Goal: Task Accomplishment & Management: Manage account settings

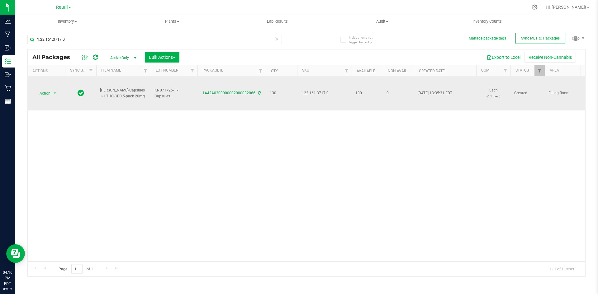
click at [258, 92] on icon at bounding box center [259, 93] width 3 height 4
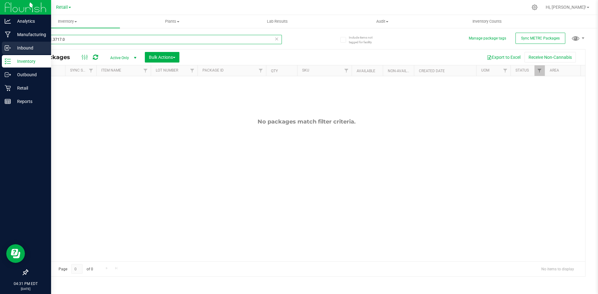
drag, startPoint x: 97, startPoint y: 40, endPoint x: 3, endPoint y: 46, distance: 94.5
click at [0, 47] on div "Analytics Manufacturing Inbound Inventory Outbound Retail Reports 04:31 PM EDT …" at bounding box center [299, 147] width 598 height 294
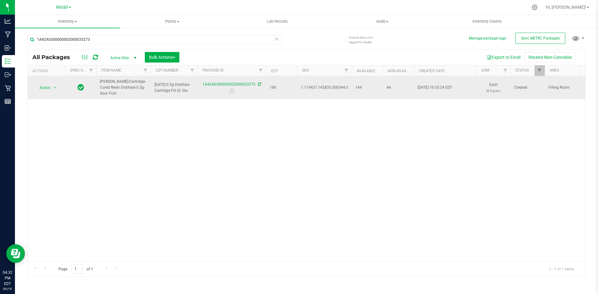
click at [325, 88] on span "1.119437.142835.500344.0" at bounding box center [324, 88] width 47 height 6
copy span "1.119437.142835.500344.0"
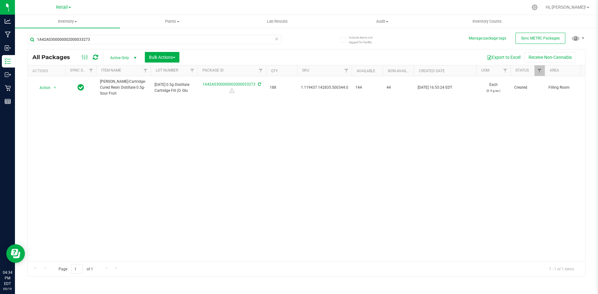
drag, startPoint x: 160, startPoint y: 138, endPoint x: 158, endPoint y: 113, distance: 24.4
click at [160, 137] on div "Action Action Adjust qty Create package Edit attributes Global inventory Locate…" at bounding box center [306, 168] width 557 height 185
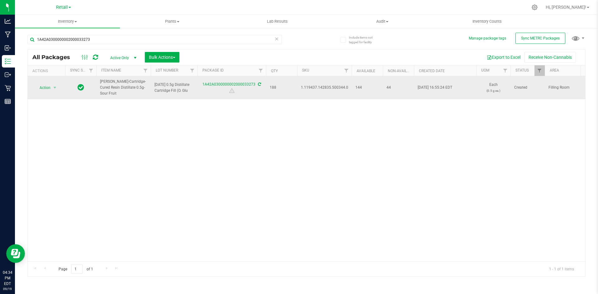
click at [259, 83] on icon at bounding box center [259, 84] width 3 height 4
click at [260, 84] on icon at bounding box center [259, 84] width 3 height 4
click at [258, 86] on icon at bounding box center [259, 84] width 3 height 4
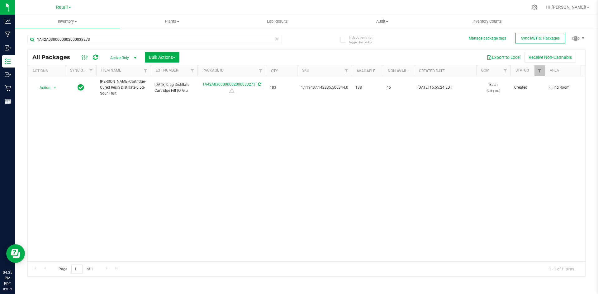
click at [138, 113] on div "Action Action Adjust qty Create package Edit attributes Global inventory Locate…" at bounding box center [306, 168] width 557 height 185
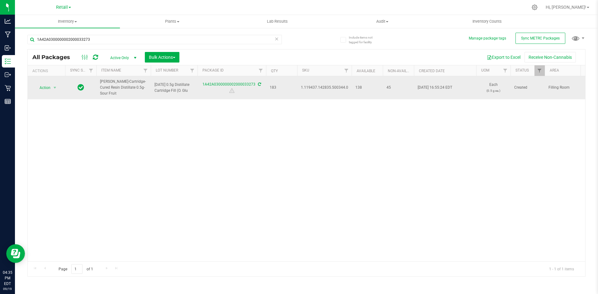
click at [259, 83] on icon at bounding box center [259, 84] width 3 height 4
click at [258, 84] on icon at bounding box center [259, 84] width 3 height 4
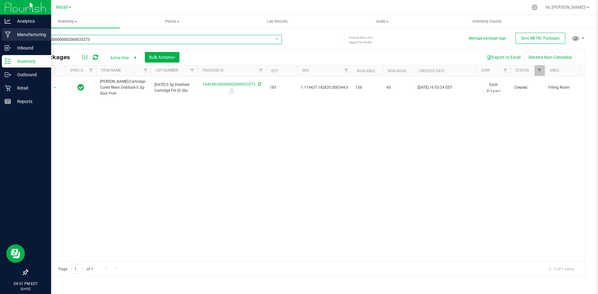
drag, startPoint x: 102, startPoint y: 42, endPoint x: 1, endPoint y: 40, distance: 101.2
click at [0, 40] on div "Analytics Manufacturing Inbound Inventory Outbound Retail Reports 04:51 PM EDT …" at bounding box center [299, 147] width 598 height 294
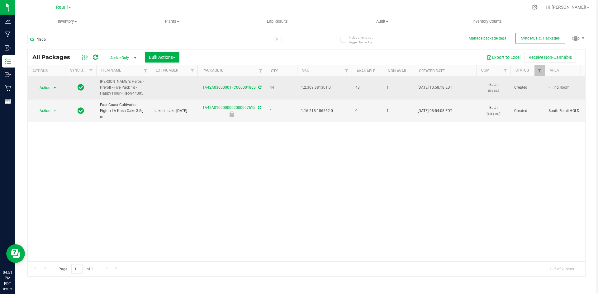
click at [51, 88] on span "select" at bounding box center [55, 87] width 8 height 9
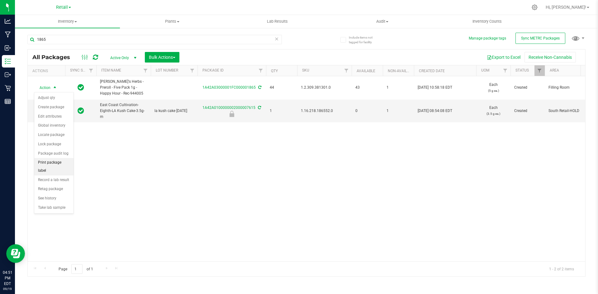
click at [65, 162] on li "Print package label" at bounding box center [53, 166] width 39 height 17
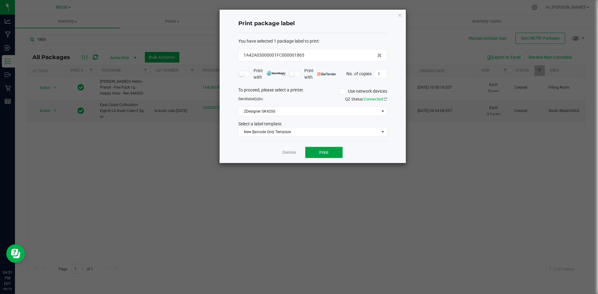
click at [332, 152] on button "Print" at bounding box center [323, 152] width 37 height 11
click at [402, 15] on div "Print package label You have selected 1 package label to print : 1A42A03000001F…" at bounding box center [312, 86] width 186 height 153
click at [399, 13] on icon "button" at bounding box center [400, 14] width 4 height 7
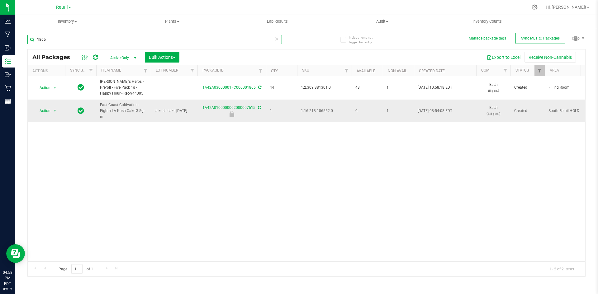
drag, startPoint x: 107, startPoint y: 37, endPoint x: 577, endPoint y: 107, distance: 475.1
click at [0, 47] on div "Analytics Manufacturing Inbound Inventory Outbound Retail Reports 04:58 PM EDT …" at bounding box center [299, 147] width 598 height 294
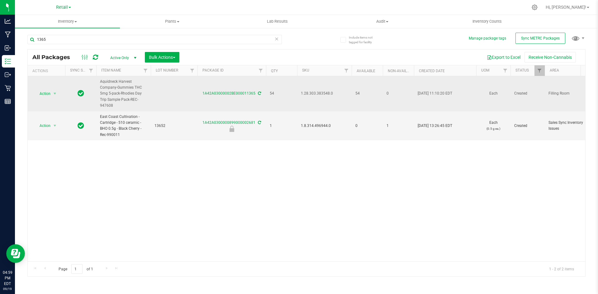
click at [51, 87] on td "Action Action Adjust qty Create package Edit attributes Global inventory Locate…" at bounding box center [46, 93] width 37 height 35
click at [51, 96] on span "select" at bounding box center [55, 93] width 8 height 9
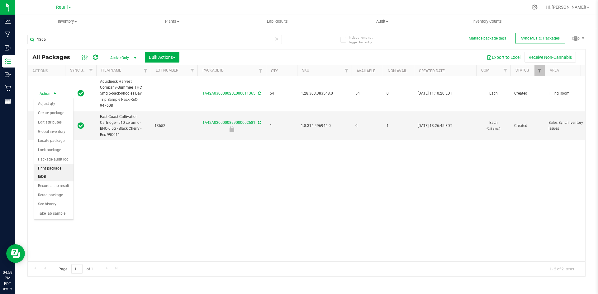
click at [65, 169] on li "Print package label" at bounding box center [53, 172] width 39 height 17
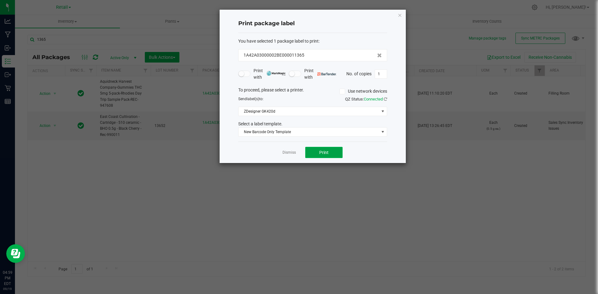
click at [326, 152] on span "Print" at bounding box center [323, 152] width 9 height 5
click at [400, 17] on icon "button" at bounding box center [400, 14] width 4 height 7
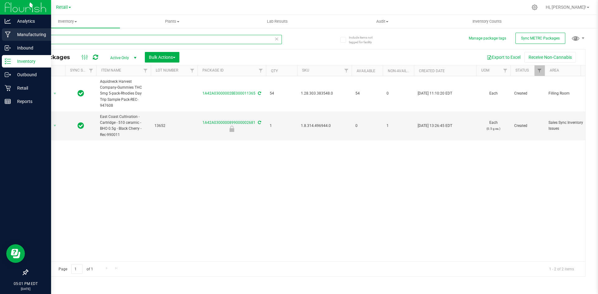
drag, startPoint x: 62, startPoint y: 38, endPoint x: 15, endPoint y: 39, distance: 47.0
click at [15, 39] on div "Include items not tagged for facility Manage package tags Sync METRC Packages 1…" at bounding box center [306, 122] width 583 height 190
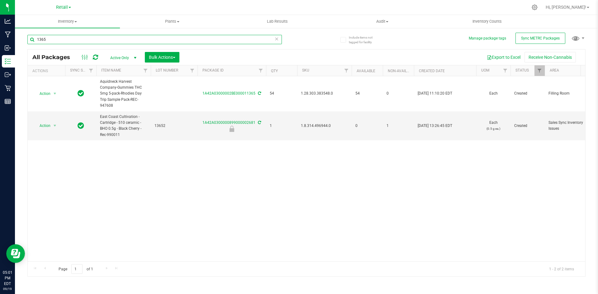
paste input ".9.141.8324.0"
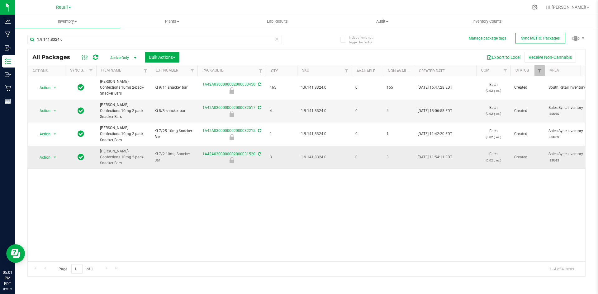
drag, startPoint x: 136, startPoint y: 142, endPoint x: 101, endPoint y: 132, distance: 35.9
click at [101, 148] on span "[PERSON_NAME]-Confections 10mg 2-pack-Snacker Bars" at bounding box center [123, 157] width 47 height 18
drag, startPoint x: 100, startPoint y: 134, endPoint x: 133, endPoint y: 140, distance: 33.2
click at [133, 148] on span "[PERSON_NAME]-Confections 10mg 2-pack-Snacker Bars" at bounding box center [123, 157] width 47 height 18
copy span "[PERSON_NAME]-Confections 10mg 2-pack-Snacker Bars"
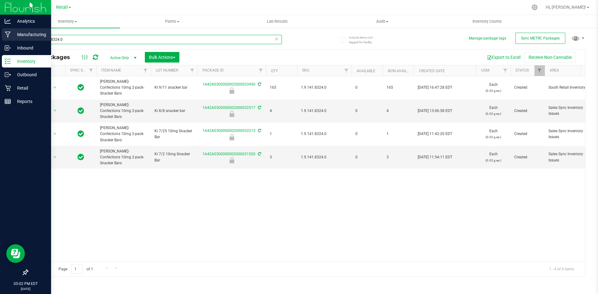
drag, startPoint x: 81, startPoint y: 41, endPoint x: 0, endPoint y: 32, distance: 81.7
click at [0, 33] on div "Analytics Manufacturing Inbound Inventory Outbound Retail Reports 05:02 PM EDT …" at bounding box center [299, 147] width 598 height 294
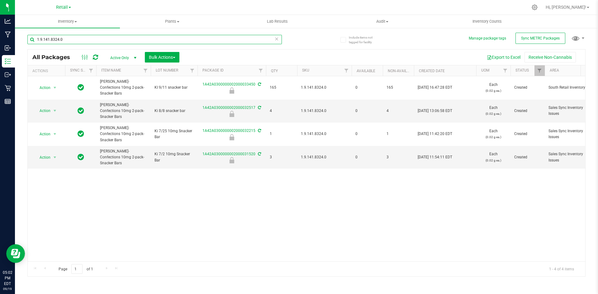
paste input "[PERSON_NAME]-Confections 10mg 2-pack-Snacker Bars"
type input "[PERSON_NAME]-Confections 10mg 2-pack-Snacker Bars"
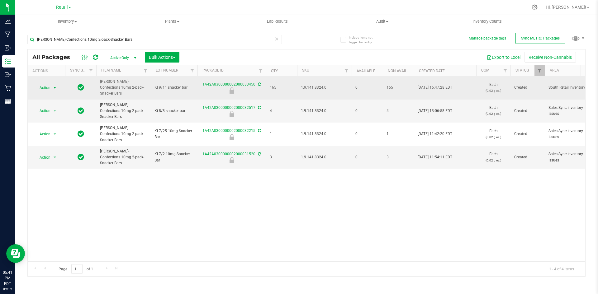
click at [50, 85] on span "Action" at bounding box center [42, 87] width 17 height 9
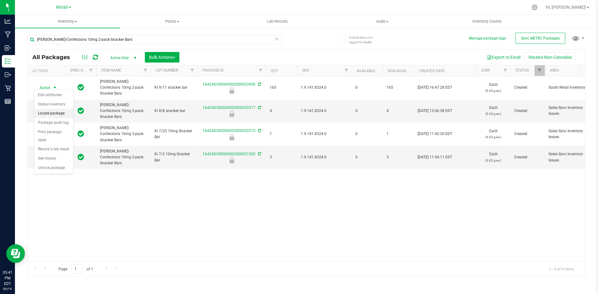
click at [61, 115] on li "Locate package" at bounding box center [53, 113] width 39 height 9
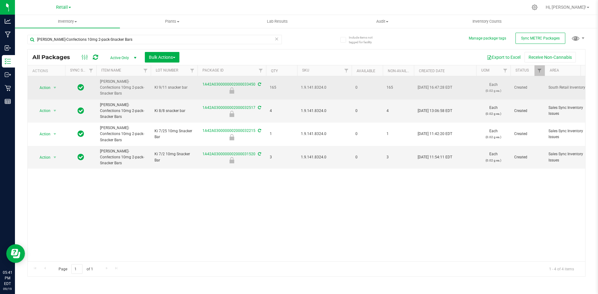
click at [49, 91] on td "Action Action Edit attributes Global inventory Locate package Package audit log…" at bounding box center [46, 87] width 37 height 23
click at [49, 85] on span "Action" at bounding box center [42, 87] width 17 height 9
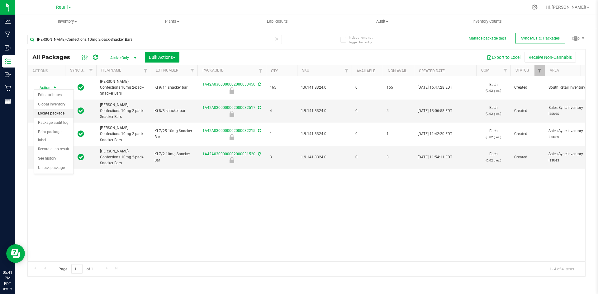
click at [59, 114] on li "Locate package" at bounding box center [53, 113] width 39 height 9
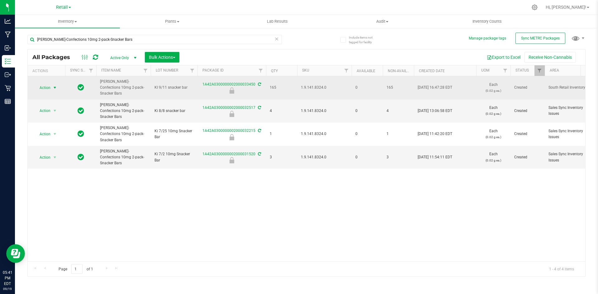
click at [50, 83] on span "Action" at bounding box center [42, 87] width 17 height 9
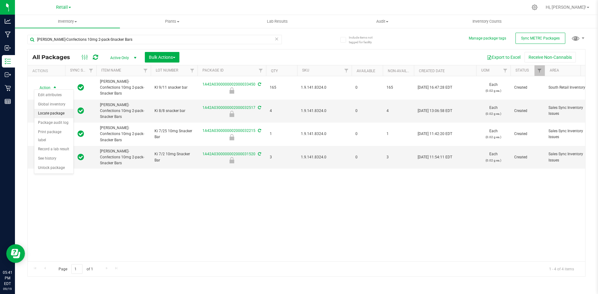
click at [59, 113] on li "Locate package" at bounding box center [53, 113] width 39 height 9
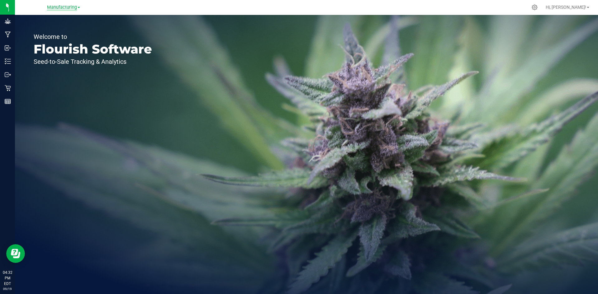
click at [49, 6] on span "Manufacturing" at bounding box center [62, 8] width 30 height 6
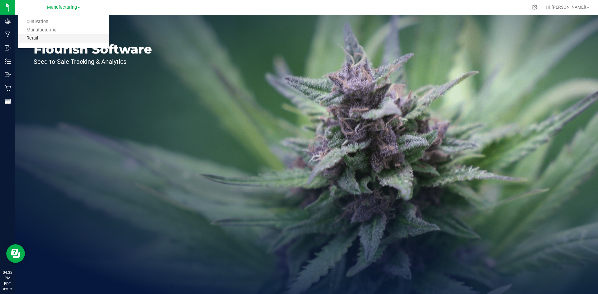
click at [56, 37] on link "Retail" at bounding box center [63, 38] width 91 height 8
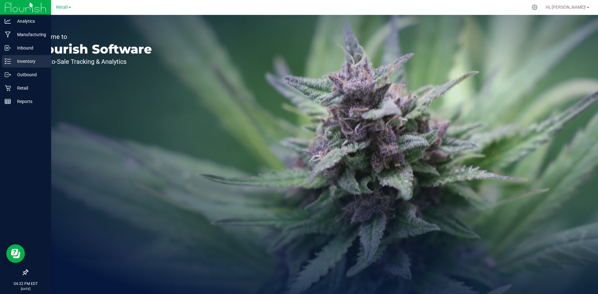
click at [21, 62] on p "Inventory" at bounding box center [29, 61] width 37 height 7
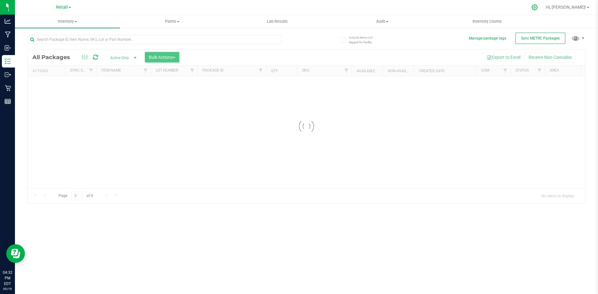
click at [538, 8] on icon at bounding box center [534, 7] width 7 height 7
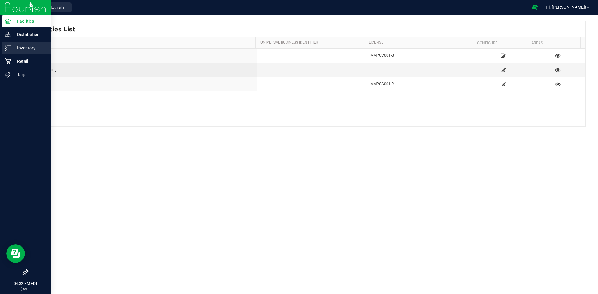
click at [9, 47] on icon at bounding box center [8, 48] width 6 height 6
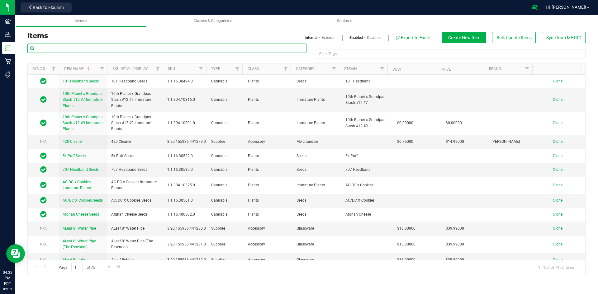
paste input "1.119437.142835.500344.0"
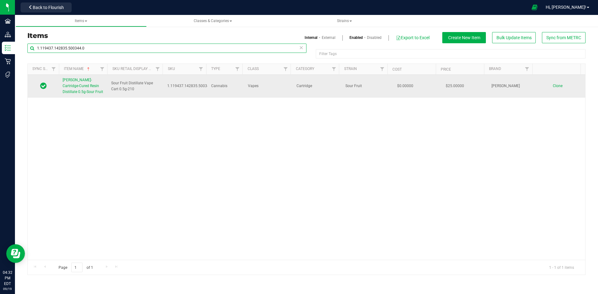
type input "1.119437.142835.500344.0"
click at [84, 84] on span "[PERSON_NAME]-Cartridge-Cured Resin Distillate 0.5g-Sour Fruit" at bounding box center [83, 86] width 40 height 16
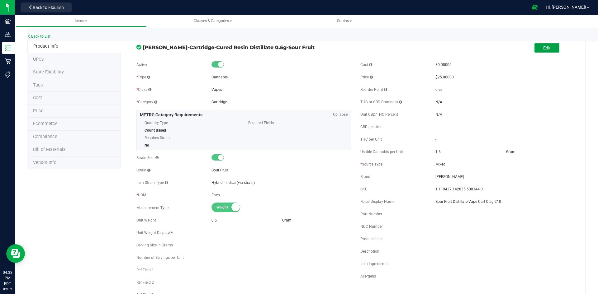
click at [549, 48] on button "Edit" at bounding box center [546, 47] width 25 height 9
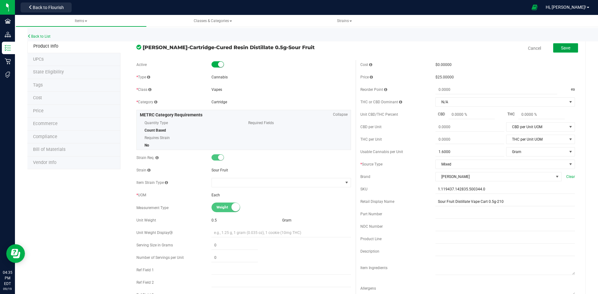
click at [563, 50] on span "Save" at bounding box center [565, 47] width 9 height 5
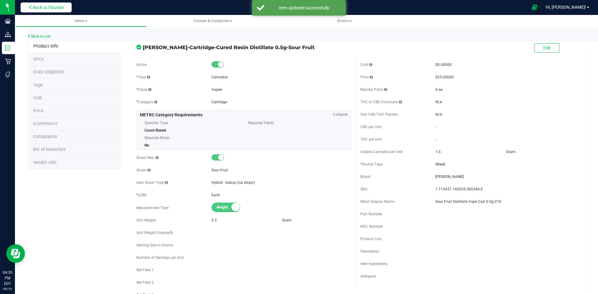
click at [40, 7] on span "Back to Flourish" at bounding box center [48, 7] width 31 height 5
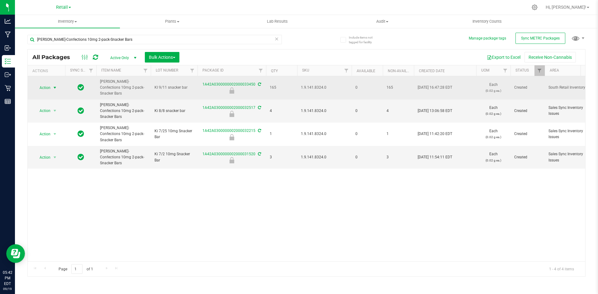
click at [52, 85] on span "select" at bounding box center [54, 87] width 5 height 5
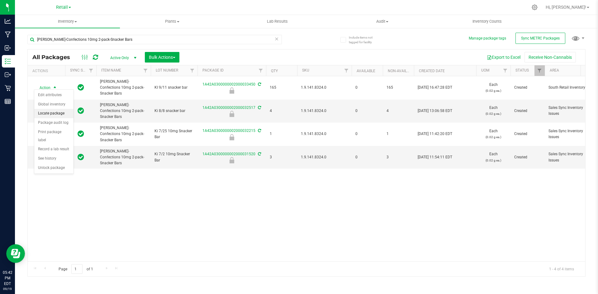
click at [56, 115] on li "Locate package" at bounding box center [53, 113] width 39 height 9
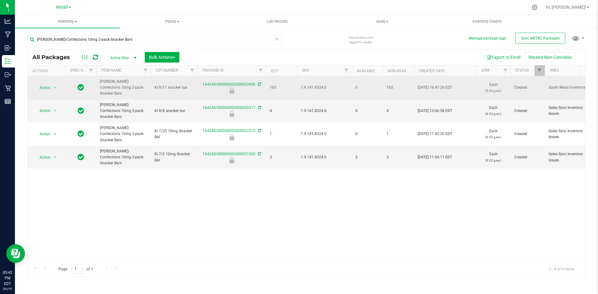
click at [258, 82] on icon at bounding box center [259, 84] width 3 height 4
click at [40, 83] on span "Action" at bounding box center [42, 87] width 17 height 9
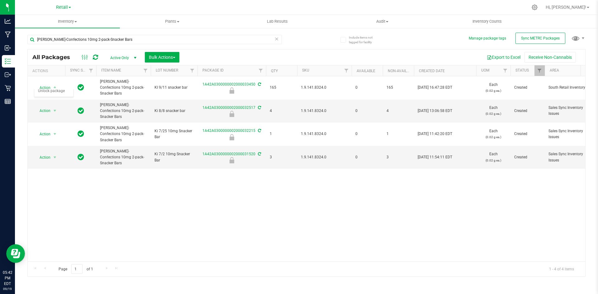
click at [117, 214] on div "Action Action Edit attributes Global inventory Locate package Package audit log…" at bounding box center [306, 168] width 557 height 185
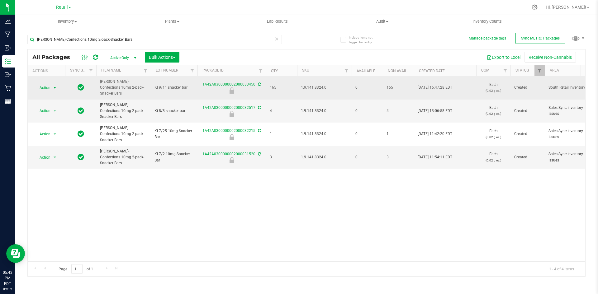
click at [57, 85] on span "select" at bounding box center [54, 87] width 5 height 5
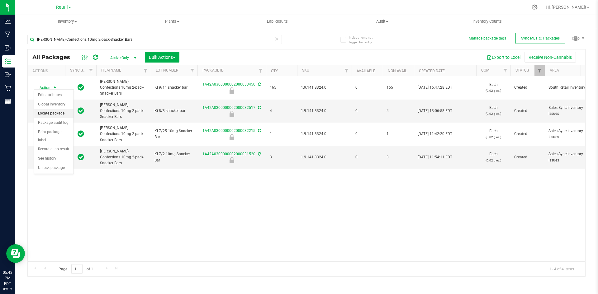
click at [64, 116] on li "Locate package" at bounding box center [53, 113] width 39 height 9
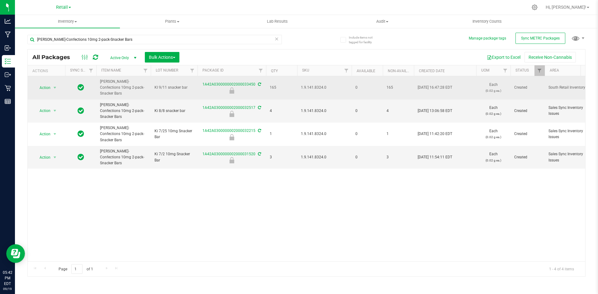
drag, startPoint x: 197, startPoint y: 80, endPoint x: 254, endPoint y: 78, distance: 57.3
copy tr "1A42A0300000002000033450"
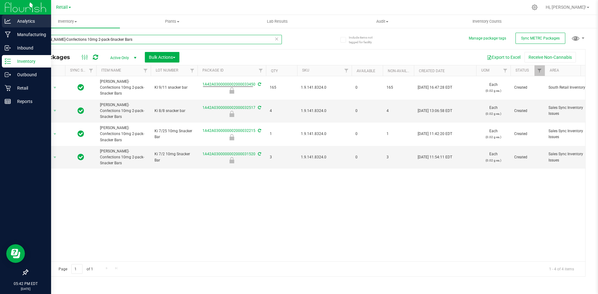
drag, startPoint x: 141, startPoint y: 41, endPoint x: 0, endPoint y: 22, distance: 142.3
click at [0, 22] on div "Analytics Manufacturing Inbound Inventory Outbound Retail Reports 05:42 PM EDT …" at bounding box center [299, 147] width 598 height 294
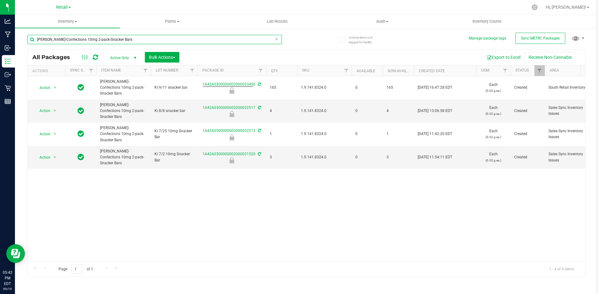
paste input "1A42A0300000002000033450"
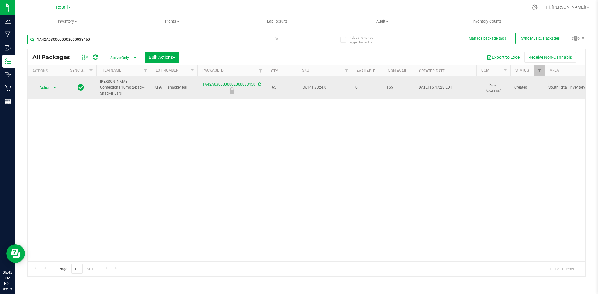
type input "1A42A0300000002000033450"
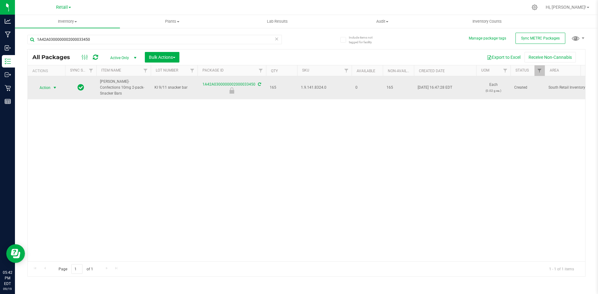
click at [45, 85] on span "Action" at bounding box center [42, 87] width 17 height 9
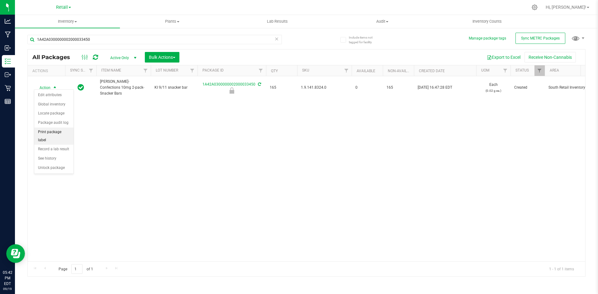
click at [60, 132] on li "Print package label" at bounding box center [53, 136] width 39 height 17
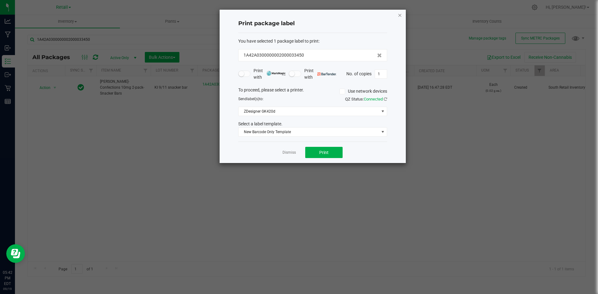
click at [398, 16] on icon "button" at bounding box center [400, 14] width 4 height 7
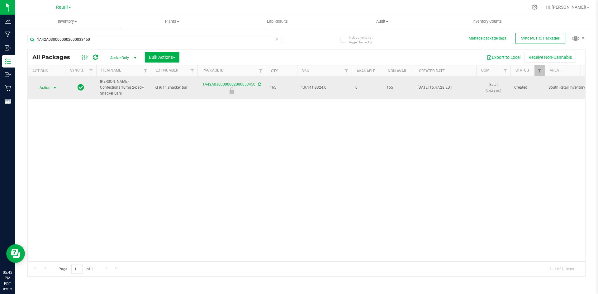
click at [54, 85] on span "select" at bounding box center [54, 87] width 5 height 5
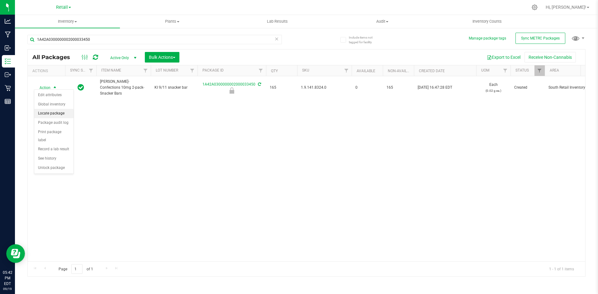
click at [56, 115] on li "Locate package" at bounding box center [53, 113] width 39 height 9
click at [44, 87] on span "Action" at bounding box center [42, 87] width 17 height 9
click at [64, 113] on li "Locate package" at bounding box center [53, 113] width 39 height 9
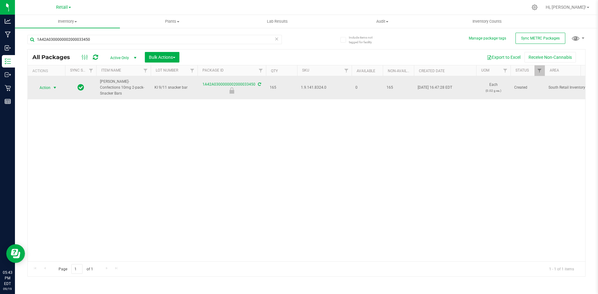
click at [40, 85] on span "Action" at bounding box center [42, 87] width 17 height 9
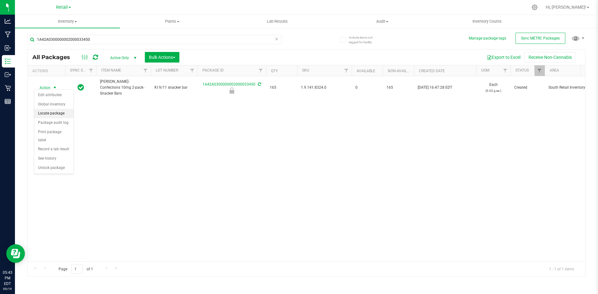
click at [61, 115] on li "Locate package" at bounding box center [53, 113] width 39 height 9
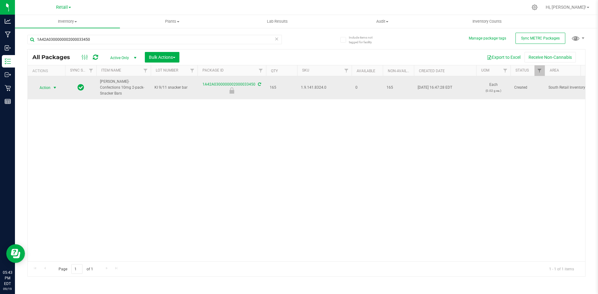
click at [41, 84] on span "Action" at bounding box center [42, 87] width 17 height 9
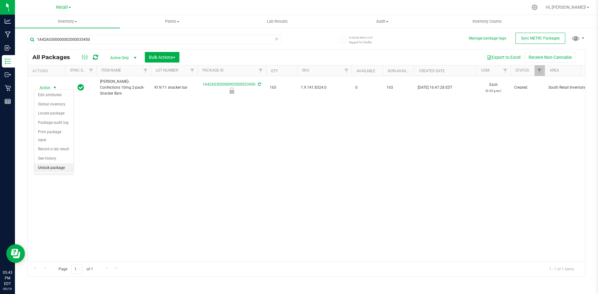
click at [49, 163] on li "Unlock package" at bounding box center [53, 167] width 39 height 9
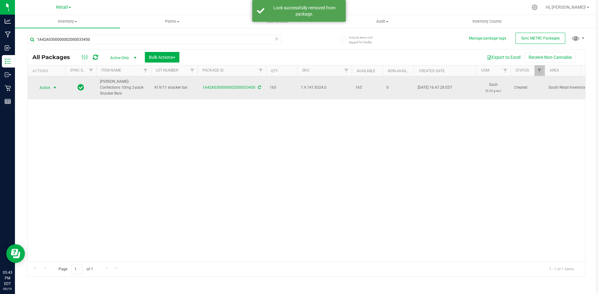
click at [45, 84] on span "Action" at bounding box center [42, 87] width 17 height 9
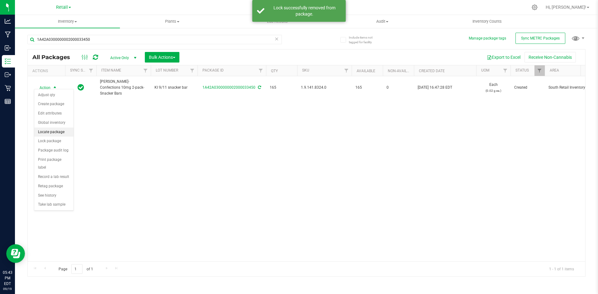
click at [62, 133] on li "Locate package" at bounding box center [53, 132] width 39 height 9
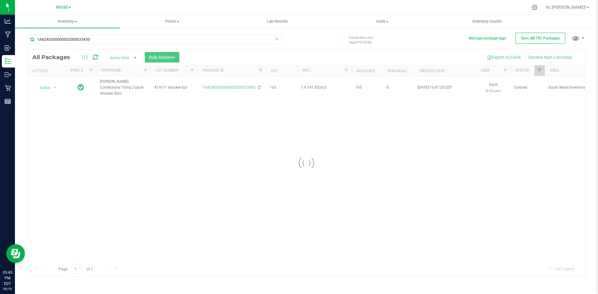
click at [48, 85] on div at bounding box center [306, 162] width 557 height 227
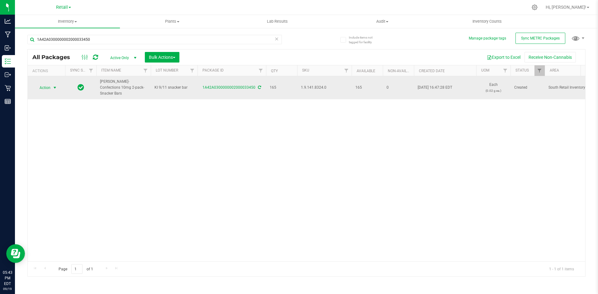
click at [48, 86] on span "Action" at bounding box center [42, 87] width 17 height 9
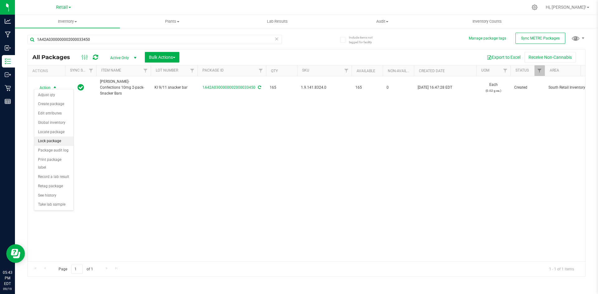
click at [66, 143] on li "Lock package" at bounding box center [53, 141] width 39 height 9
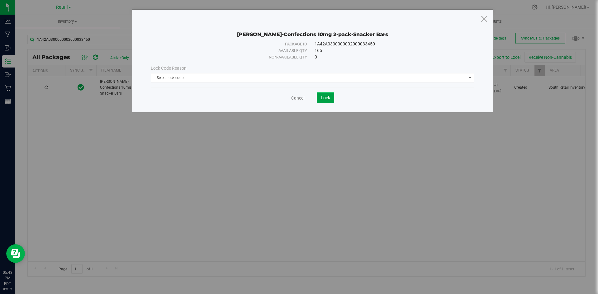
click at [320, 99] on button "Lock" at bounding box center [325, 97] width 17 height 11
click at [303, 75] on span "Select lock code" at bounding box center [308, 77] width 315 height 9
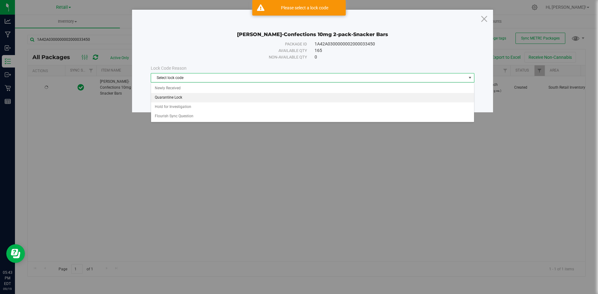
click at [247, 95] on li "Quarantine Lock" at bounding box center [312, 97] width 323 height 9
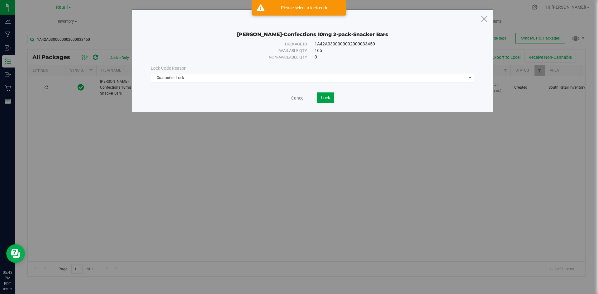
click at [328, 100] on span "Lock" at bounding box center [325, 97] width 9 height 5
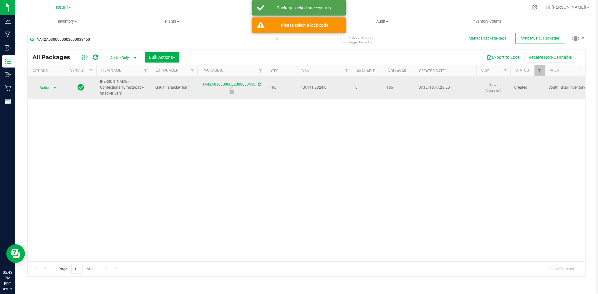
click at [53, 85] on span "select" at bounding box center [54, 87] width 5 height 5
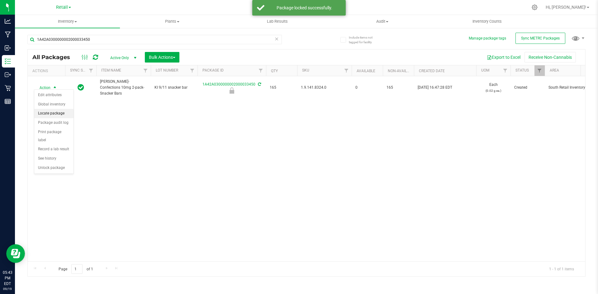
click at [62, 115] on li "Locate package" at bounding box center [53, 113] width 39 height 9
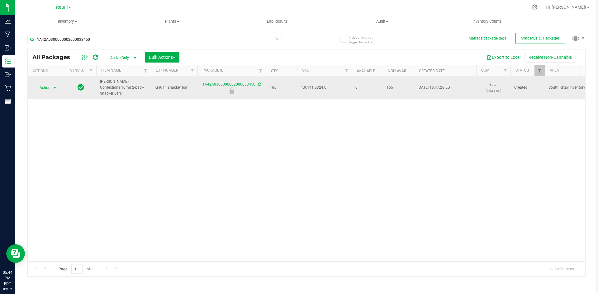
click at [41, 83] on span "Action" at bounding box center [42, 87] width 17 height 9
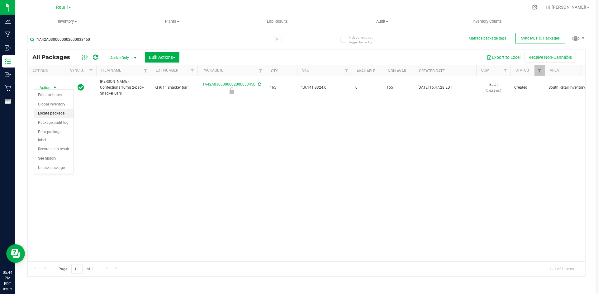
click at [61, 113] on li "Locate package" at bounding box center [53, 113] width 39 height 9
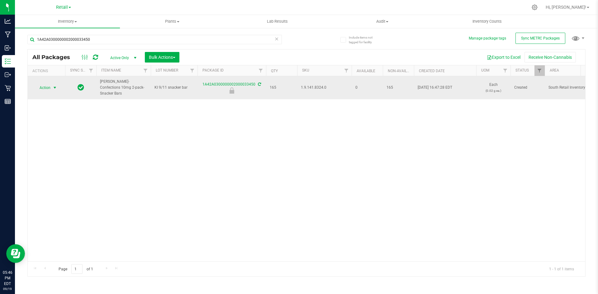
click at [54, 85] on span "select" at bounding box center [54, 87] width 5 height 5
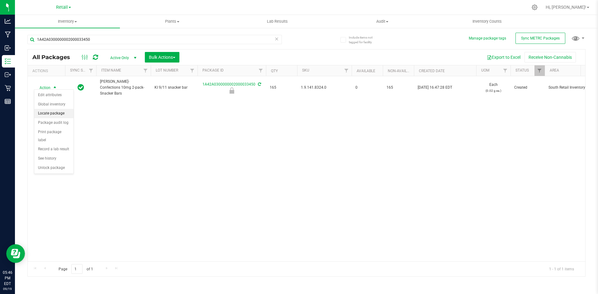
click at [64, 115] on li "Locate package" at bounding box center [53, 113] width 39 height 9
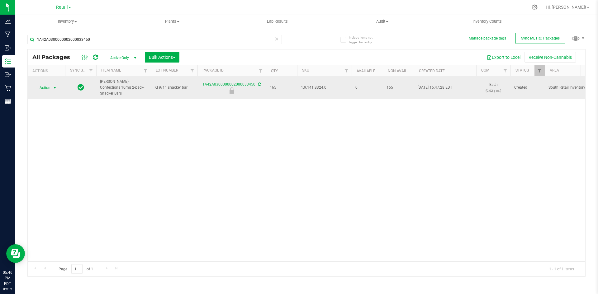
click at [40, 85] on span "Action" at bounding box center [42, 87] width 17 height 9
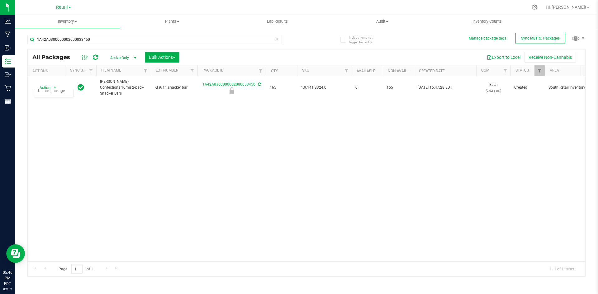
drag, startPoint x: 115, startPoint y: 158, endPoint x: 471, endPoint y: 141, distance: 356.5
click at [115, 157] on div "Action Action Edit attributes Global inventory Locate package Package audit log…" at bounding box center [306, 168] width 557 height 185
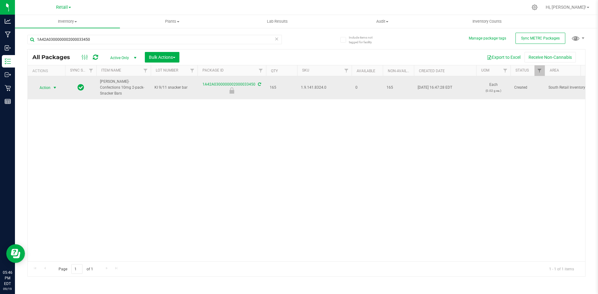
click at [55, 85] on span "select" at bounding box center [54, 87] width 5 height 5
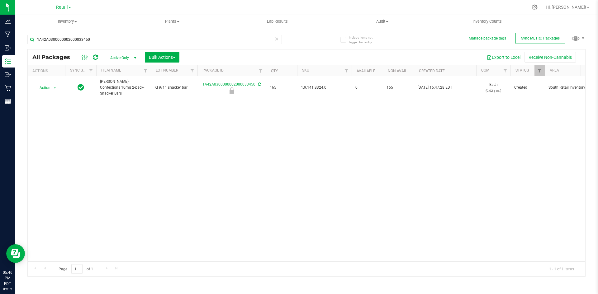
drag, startPoint x: 157, startPoint y: 126, endPoint x: 175, endPoint y: 120, distance: 18.9
click at [158, 126] on div "Action Action Edit attributes Global inventory Locate package Package audit log…" at bounding box center [306, 168] width 557 height 185
click at [163, 59] on span "Bulk Actions" at bounding box center [162, 57] width 26 height 5
click at [168, 108] on span "Locate packages" at bounding box center [163, 105] width 31 height 5
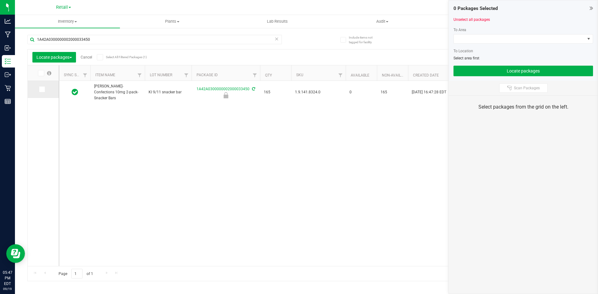
click at [40, 89] on icon at bounding box center [42, 89] width 4 height 0
click at [0, 0] on input "checkbox" at bounding box center [0, 0] width 0 height 0
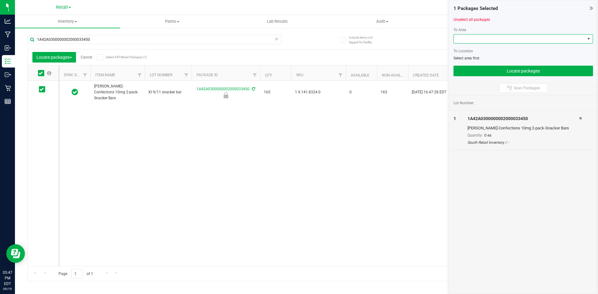
click at [515, 38] on span at bounding box center [519, 39] width 131 height 9
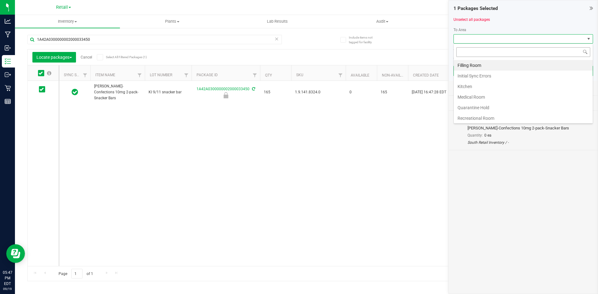
scroll to position [9, 139]
click at [492, 69] on li "Filling Room" at bounding box center [523, 65] width 139 height 11
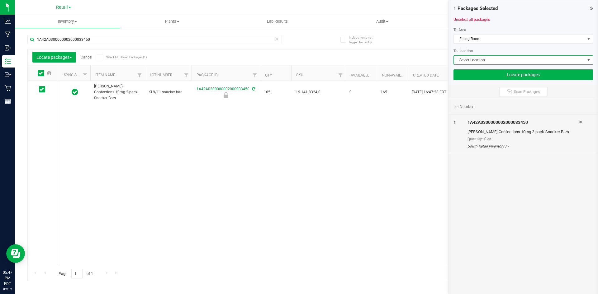
click at [491, 59] on span "Select Location" at bounding box center [519, 60] width 131 height 9
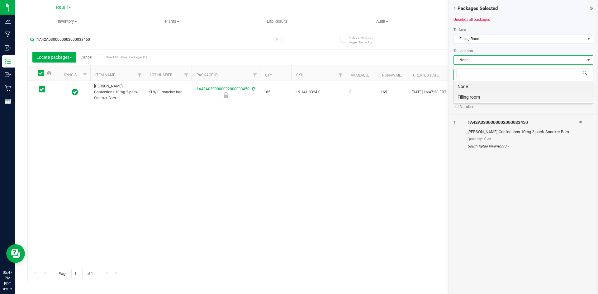
click at [469, 97] on li "Filling room" at bounding box center [523, 97] width 139 height 11
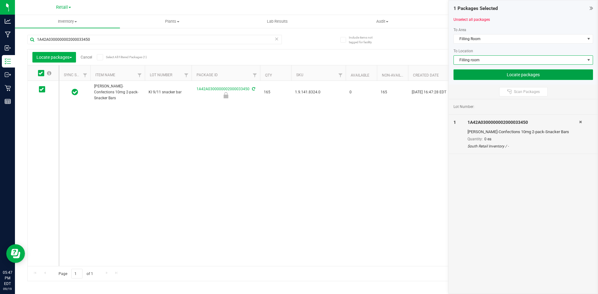
click at [495, 77] on button "Locate packages" at bounding box center [522, 74] width 139 height 11
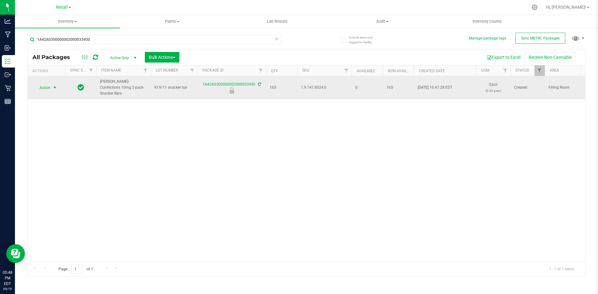
click at [55, 85] on span "select" at bounding box center [54, 87] width 5 height 5
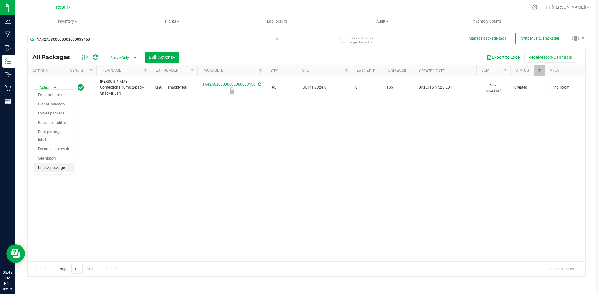
click at [50, 163] on li "Unlock package" at bounding box center [53, 167] width 39 height 9
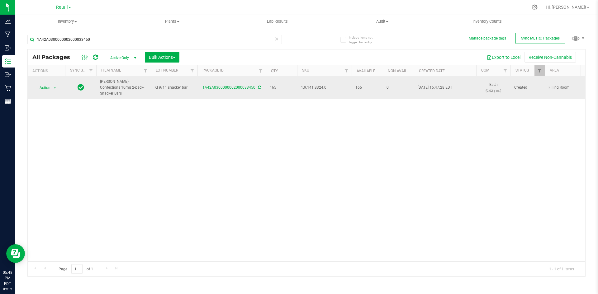
click at [259, 86] on icon at bounding box center [259, 88] width 3 height 4
click at [258, 86] on icon at bounding box center [259, 88] width 3 height 4
